Goal: Check status: Check status

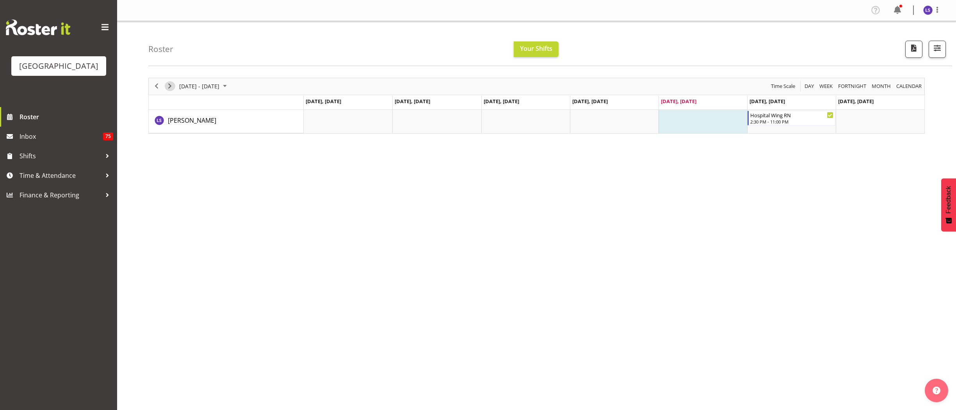
click at [170, 86] on span "Next" at bounding box center [169, 86] width 9 height 10
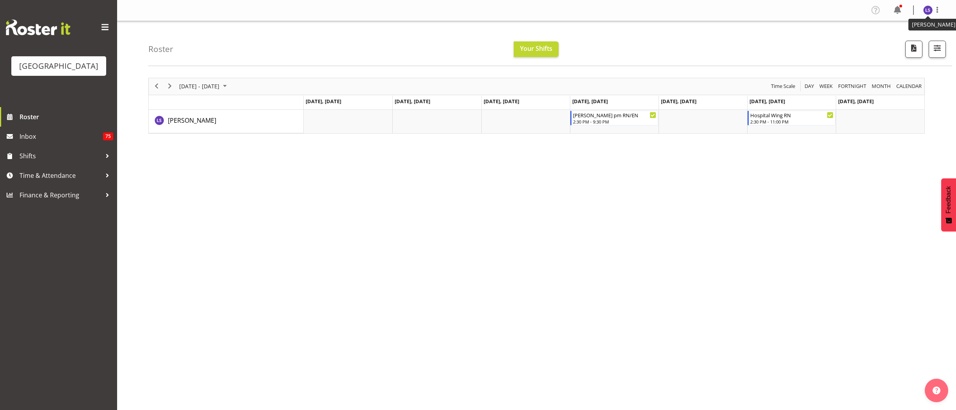
click at [925, 7] on img at bounding box center [927, 9] width 9 height 9
click at [896, 40] on link "Log Out" at bounding box center [904, 41] width 75 height 14
